Goal: Book appointment/travel/reservation

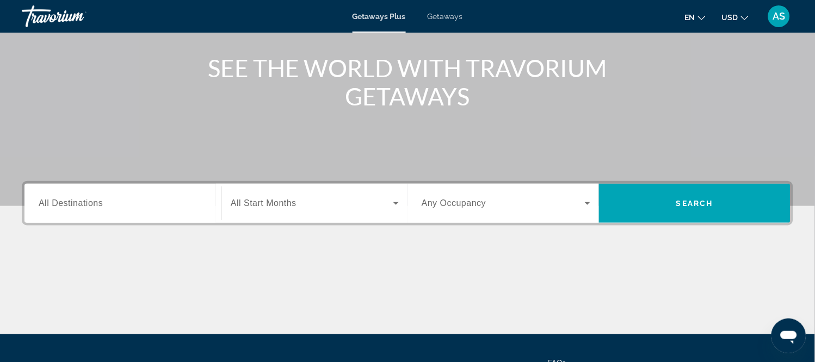
scroll to position [121, 0]
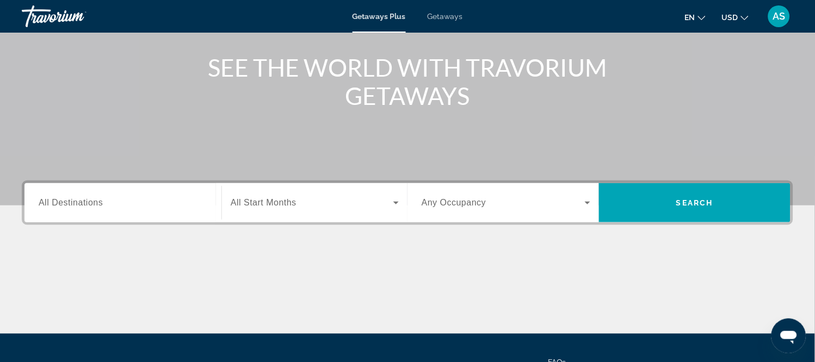
click at [61, 200] on span "All Destinations" at bounding box center [71, 202] width 64 height 9
click at [61, 200] on input "Destination All Destinations" at bounding box center [123, 203] width 169 height 13
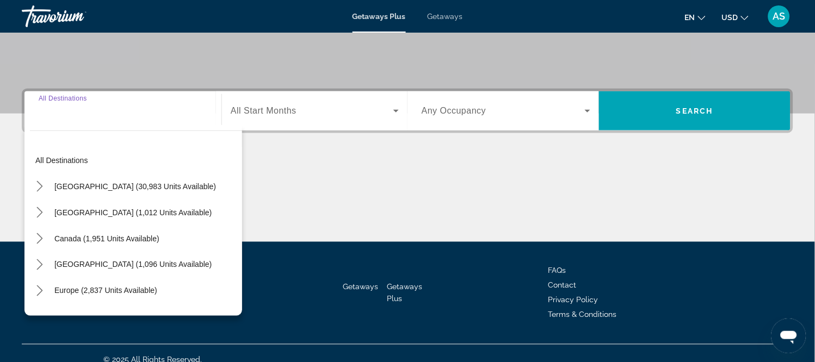
scroll to position [225, 0]
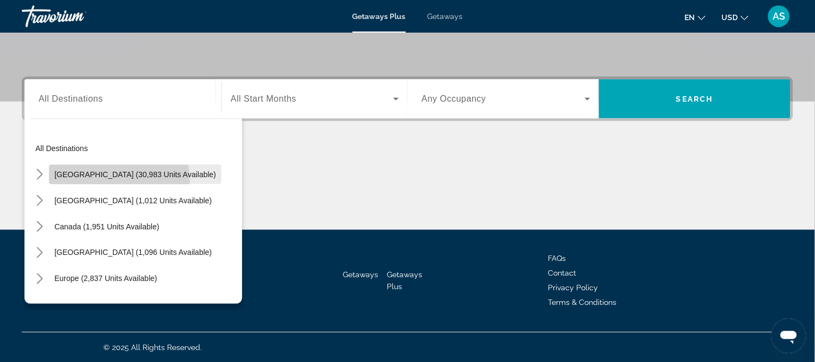
click at [118, 180] on span "Select destination: United States (30,983 units available)" at bounding box center [135, 175] width 172 height 26
type input "**********"
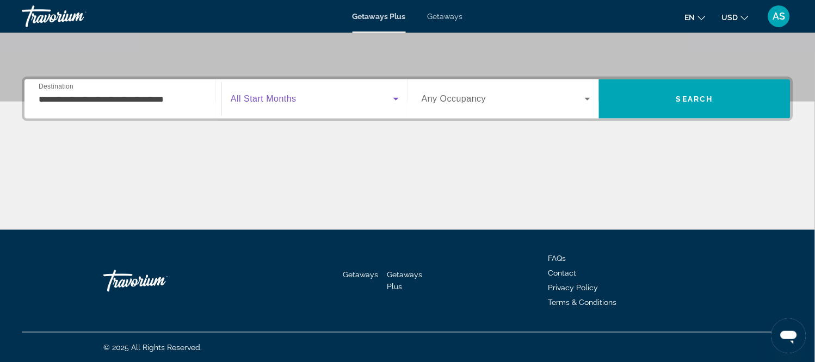
click at [298, 101] on span "Search widget" at bounding box center [312, 98] width 163 height 13
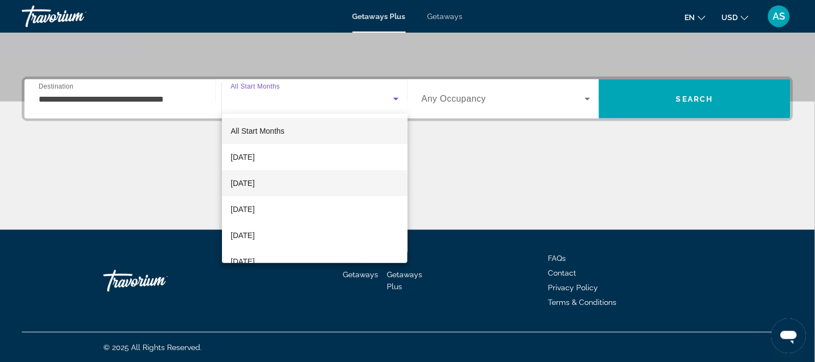
click at [255, 187] on span "November 2025" at bounding box center [243, 183] width 24 height 13
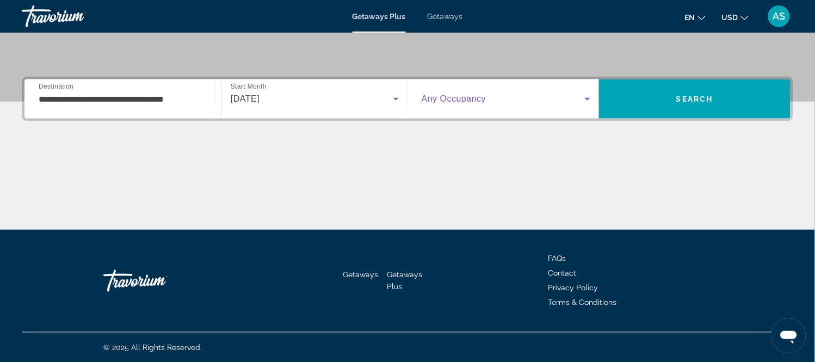
click at [529, 101] on span "Search widget" at bounding box center [503, 98] width 163 height 13
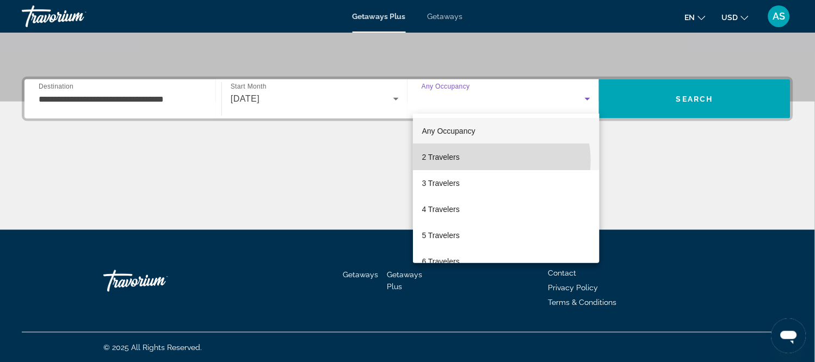
click at [491, 160] on mat-option "2 Travelers" at bounding box center [506, 157] width 187 height 26
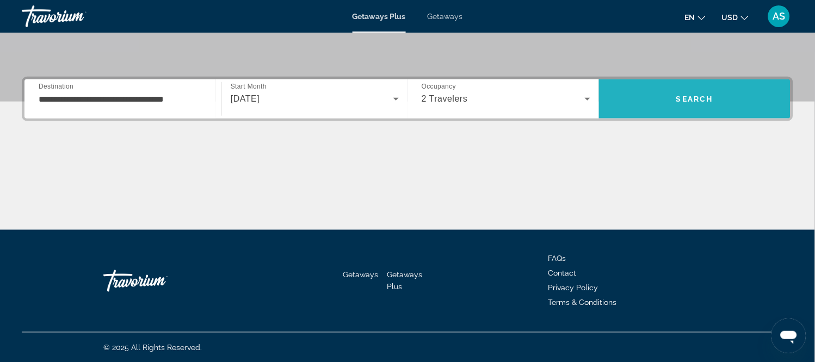
click at [657, 100] on span "Search" at bounding box center [694, 99] width 191 height 26
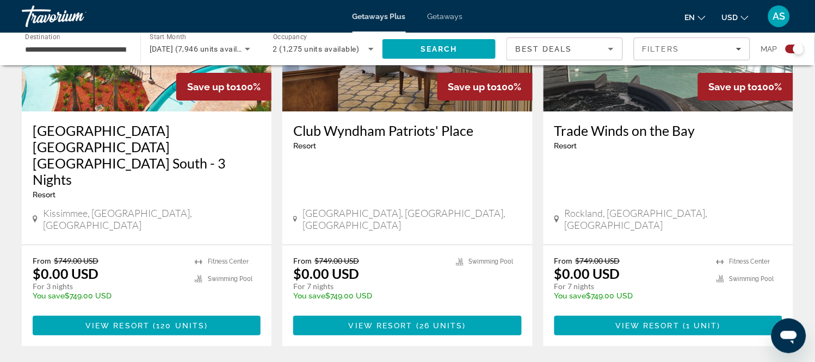
scroll to position [1800, 0]
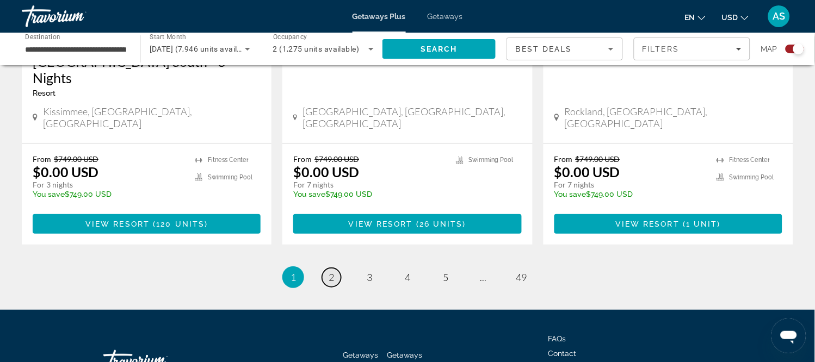
click at [330, 271] on span "2" at bounding box center [331, 277] width 5 height 12
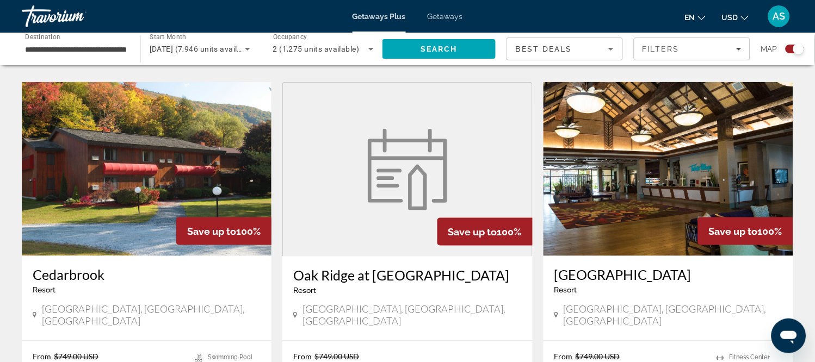
scroll to position [1190, 0]
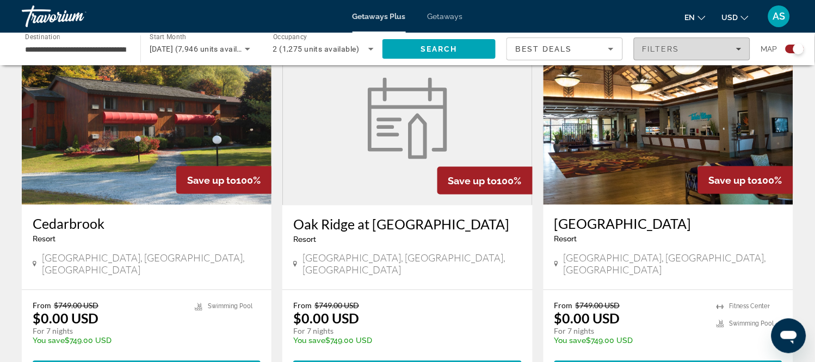
click at [695, 53] on div "Filters" at bounding box center [691, 49] width 99 height 9
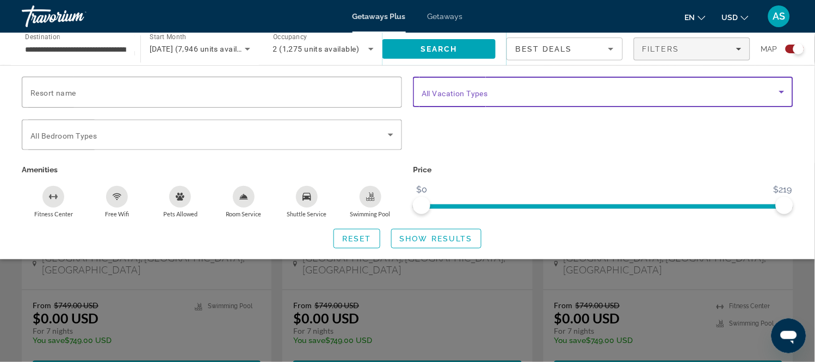
click at [702, 85] on span "Search widget" at bounding box center [600, 91] width 357 height 13
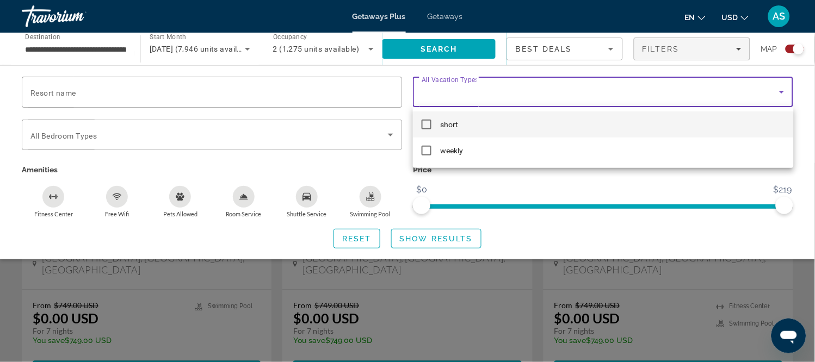
click at [724, 54] on div at bounding box center [407, 181] width 815 height 362
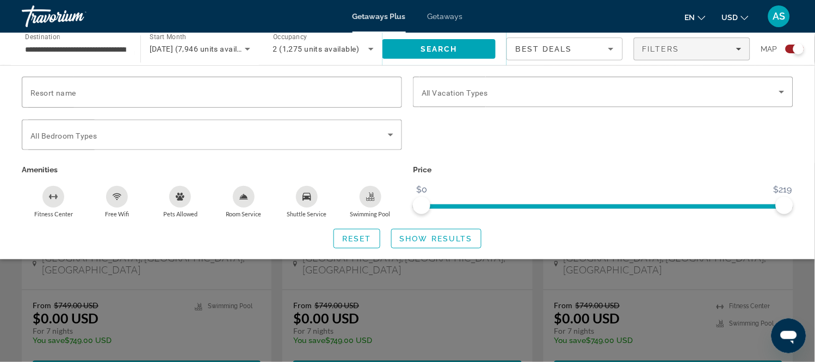
click at [724, 54] on span "Filters" at bounding box center [691, 49] width 115 height 26
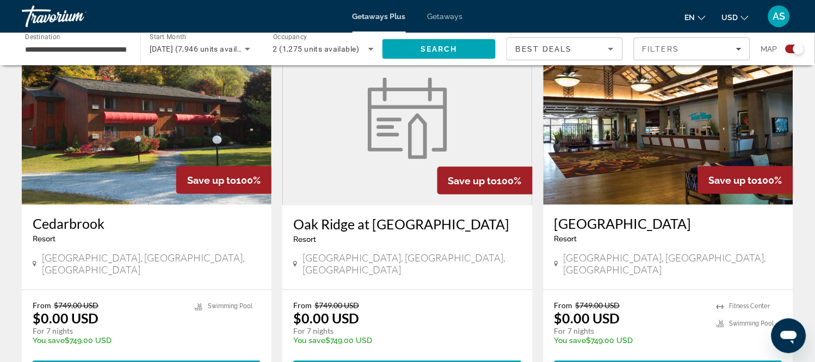
click at [724, 54] on span "Filters" at bounding box center [691, 49] width 115 height 26
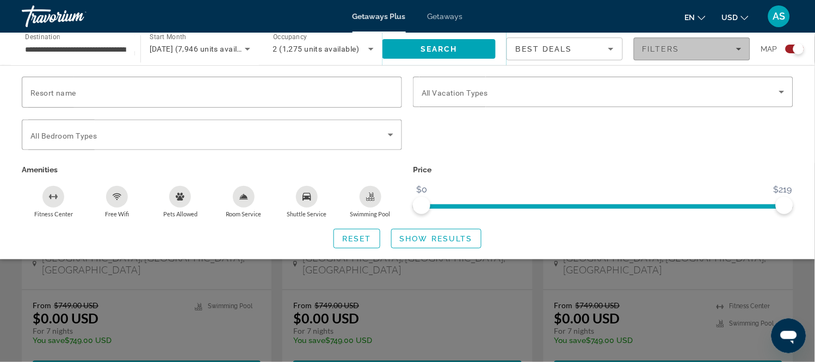
click at [724, 54] on span "Filters" at bounding box center [691, 49] width 115 height 26
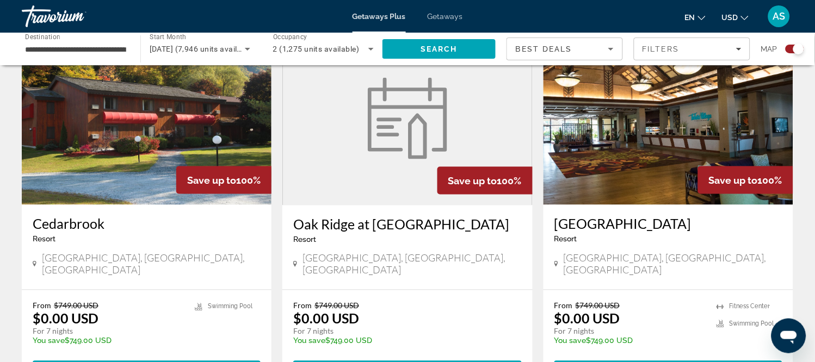
click at [724, 54] on span "Filters" at bounding box center [691, 49] width 115 height 26
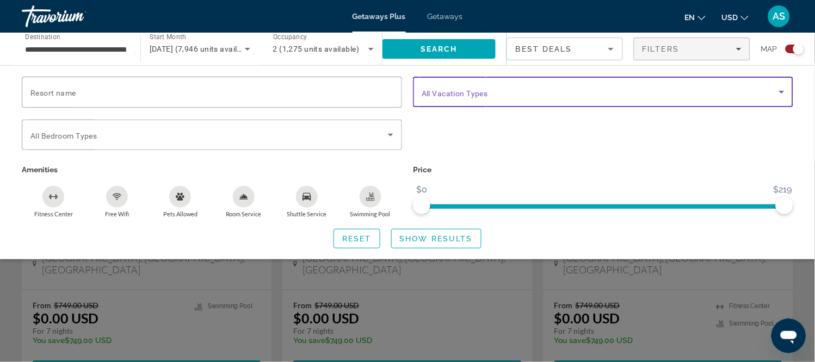
click at [681, 94] on span "Search widget" at bounding box center [600, 91] width 357 height 13
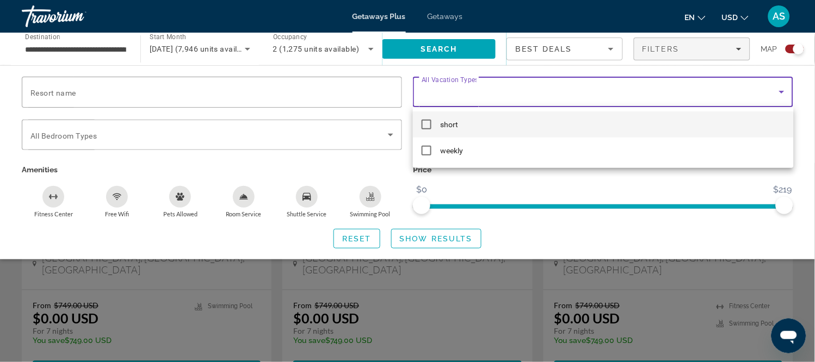
click at [804, 86] on div at bounding box center [407, 181] width 815 height 362
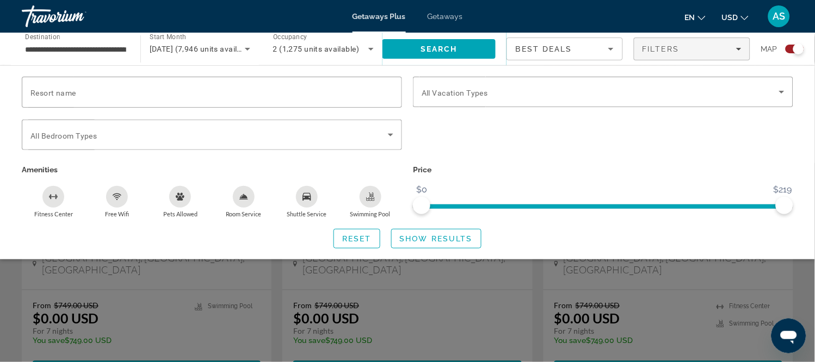
click at [698, 282] on div "Search widget" at bounding box center [407, 262] width 815 height 199
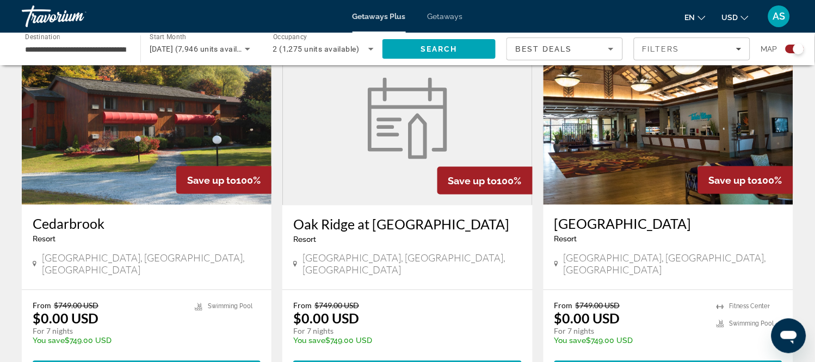
click at [697, 327] on p "For 7 nights" at bounding box center [629, 332] width 151 height 10
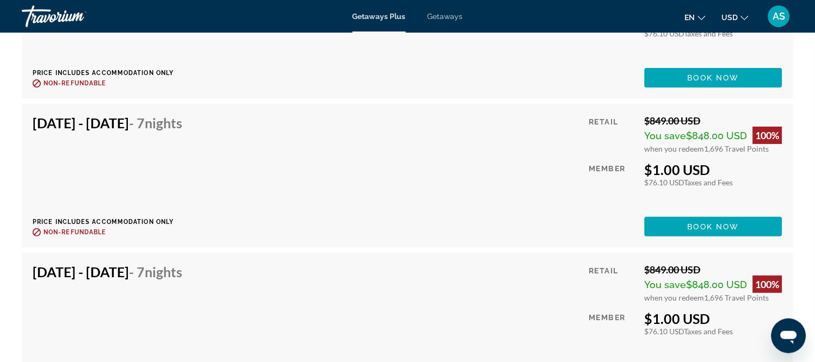
scroll to position [4545, 0]
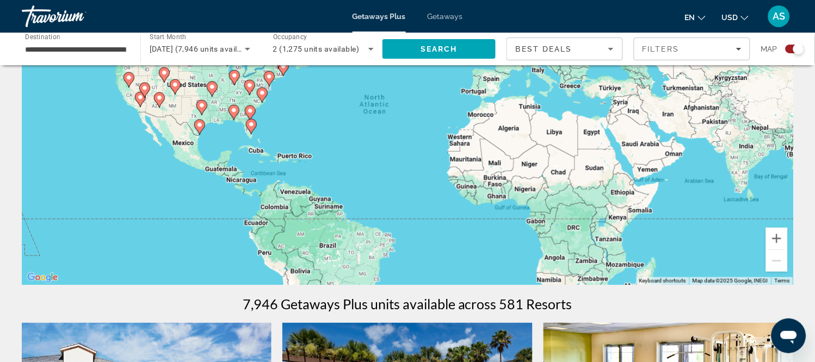
scroll to position [121, 0]
